Goal: Find specific page/section

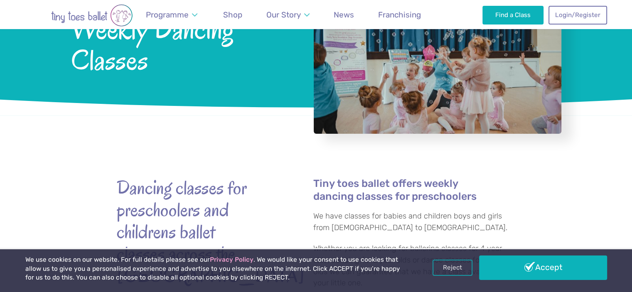
scroll to position [108, 0]
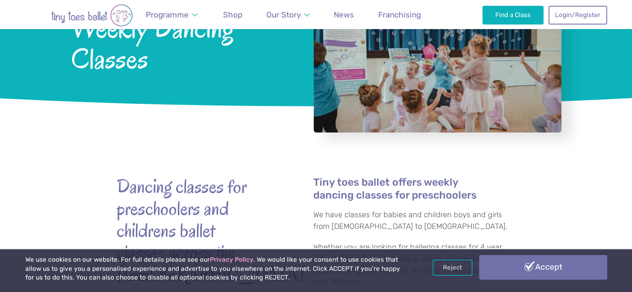
click at [561, 265] on link "Accept" at bounding box center [543, 267] width 128 height 24
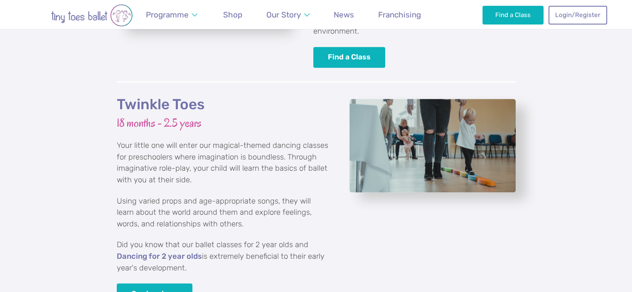
scroll to position [918, 0]
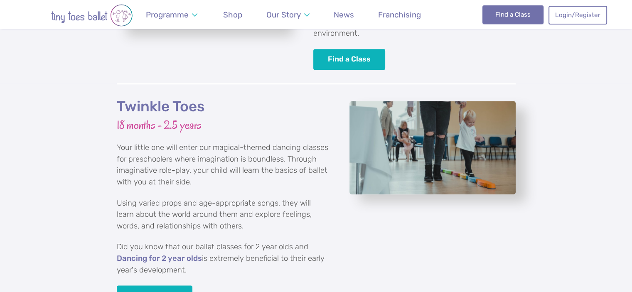
click at [505, 18] on link "Find a Class" at bounding box center [512, 14] width 61 height 18
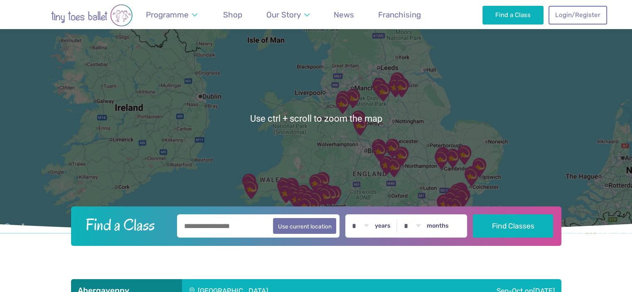
scroll to position [48, 0]
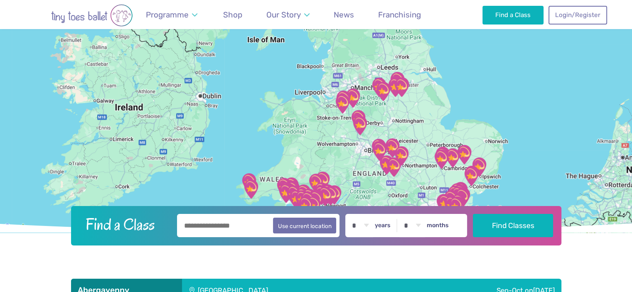
click at [233, 221] on input "text" at bounding box center [258, 225] width 163 height 23
type input "******"
click at [473, 214] on button "Find Classes" at bounding box center [513, 225] width 80 height 23
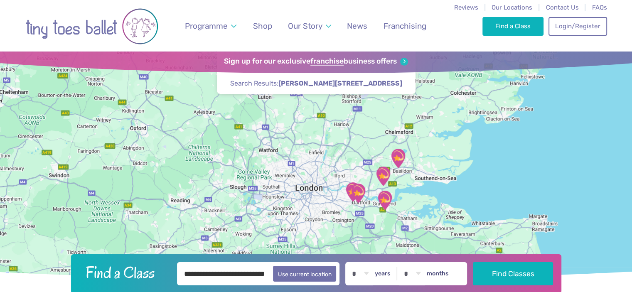
click at [360, 167] on div at bounding box center [316, 165] width 632 height 229
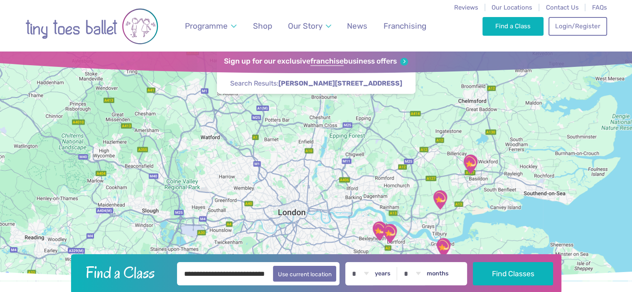
drag, startPoint x: 308, startPoint y: 187, endPoint x: 344, endPoint y: 191, distance: 36.0
click at [344, 191] on div at bounding box center [316, 165] width 632 height 229
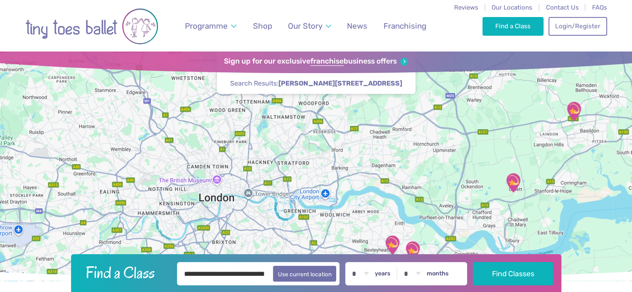
drag, startPoint x: 304, startPoint y: 134, endPoint x: 280, endPoint y: 98, distance: 43.2
click at [280, 98] on div at bounding box center [316, 165] width 632 height 229
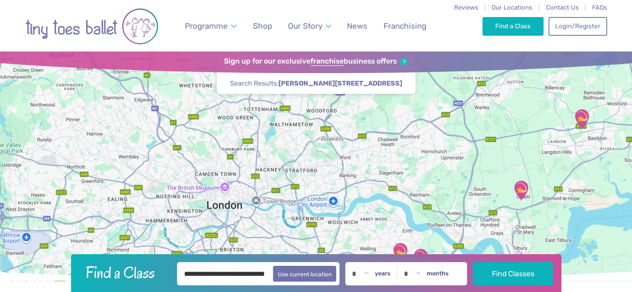
drag, startPoint x: 294, startPoint y: 129, endPoint x: 302, endPoint y: 138, distance: 12.6
click at [302, 138] on div at bounding box center [316, 165] width 632 height 229
